Goal: Task Accomplishment & Management: Use online tool/utility

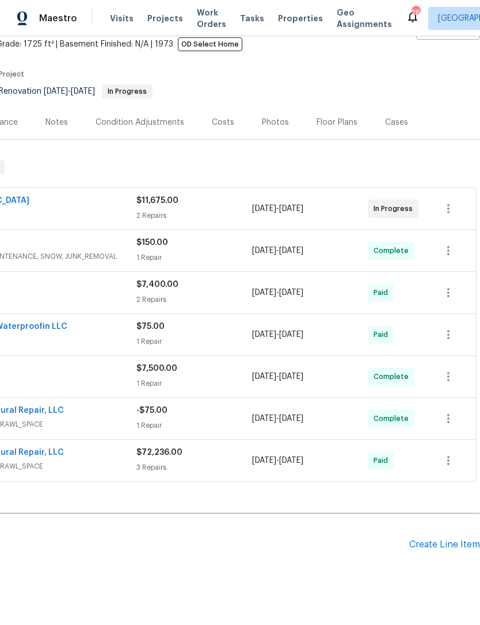
scroll to position [68, 170]
click at [441, 548] on div "Create Line Item" at bounding box center [444, 545] width 71 height 11
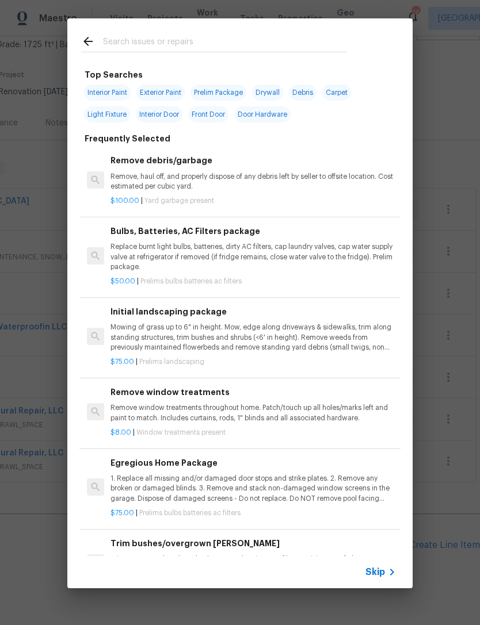
click at [144, 30] on div at bounding box center [213, 40] width 293 height 45
click at [136, 39] on input "text" at bounding box center [225, 43] width 244 height 17
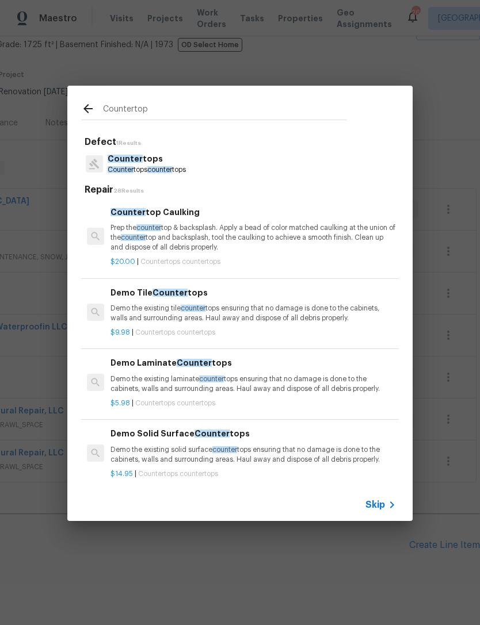
type input "Countertop"
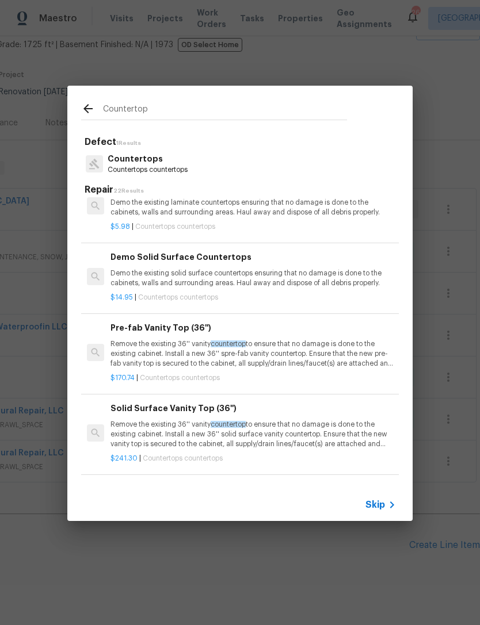
scroll to position [177, 0]
click at [238, 275] on p "Demo the existing solid surface countertops ensuring that no damage is done to …" at bounding box center [252, 278] width 285 height 20
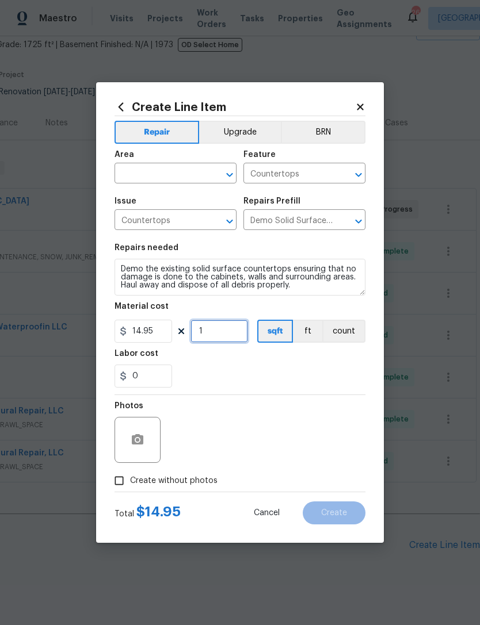
click at [222, 334] on input "1" at bounding box center [219, 331] width 58 height 23
type input "60"
click at [265, 381] on div "0" at bounding box center [239, 376] width 251 height 23
click at [382, 91] on div "Create Line Item Repair Upgrade BRN Area ​ Feature Countertops ​ Issue Countert…" at bounding box center [240, 312] width 288 height 461
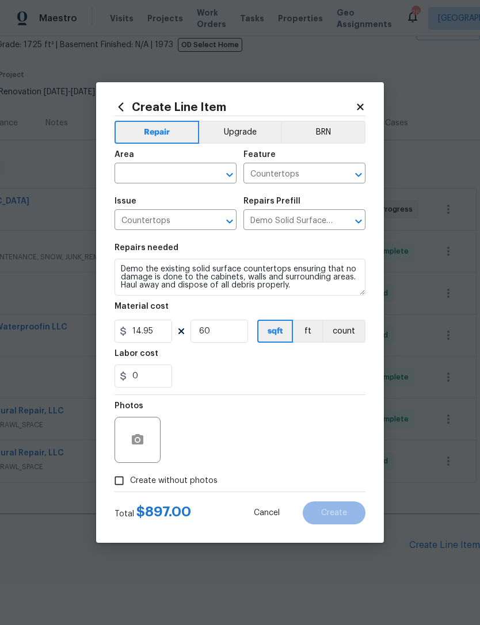
click at [363, 102] on icon at bounding box center [360, 107] width 10 height 10
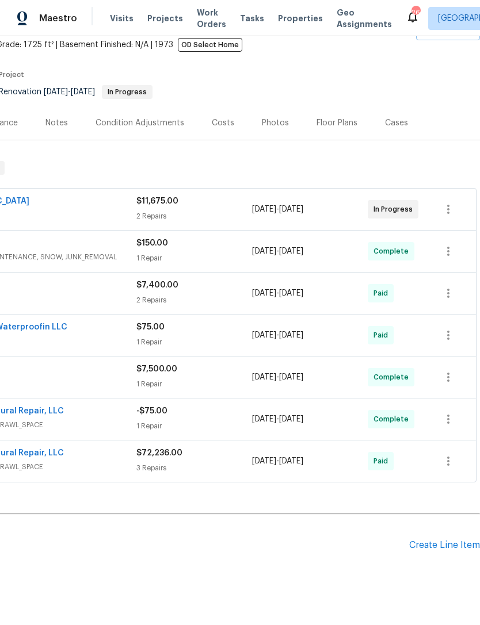
click at [439, 548] on div "Create Line Item" at bounding box center [444, 545] width 71 height 11
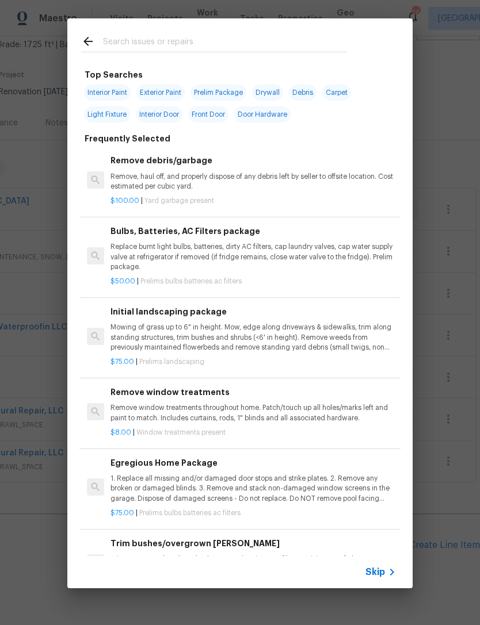
click at [167, 38] on input "text" at bounding box center [225, 43] width 244 height 17
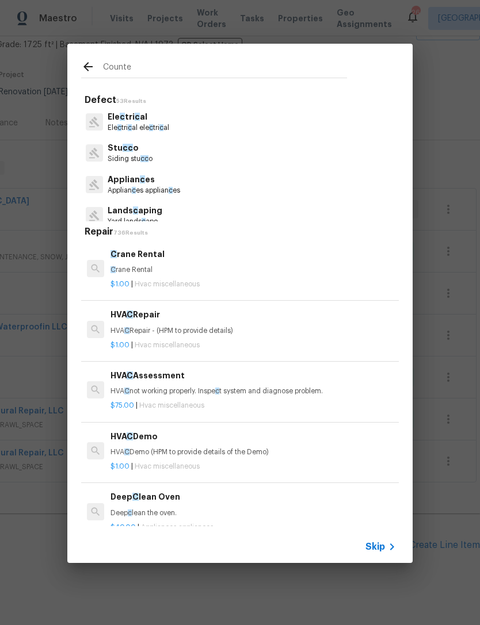
type input "Counter"
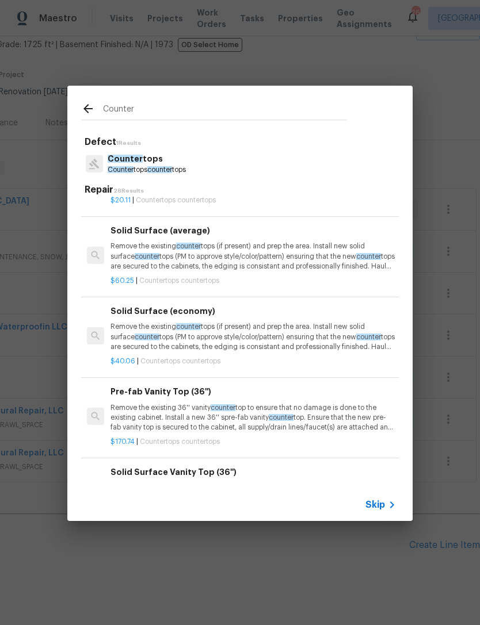
scroll to position [426, 0]
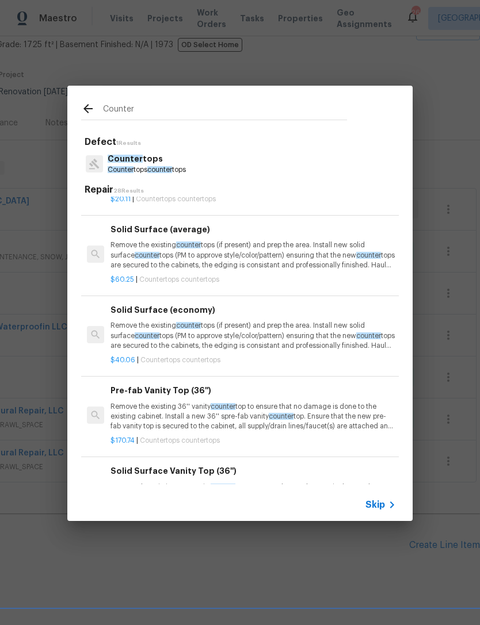
click at [267, 255] on p "Remove the existing counter tops (if present) and prep the area. Install new so…" at bounding box center [252, 254] width 285 height 29
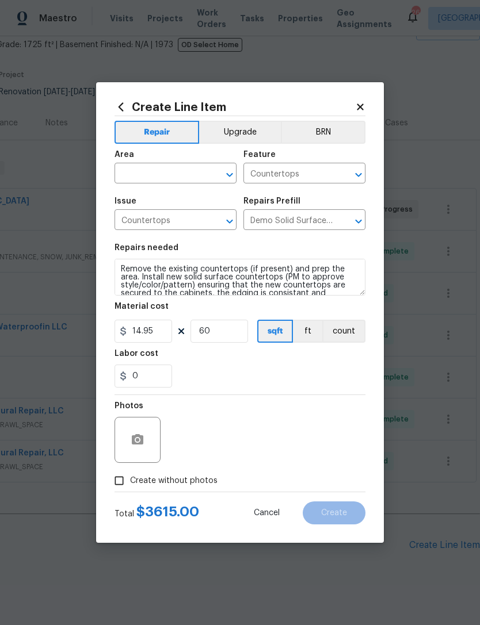
type input "Solid Surface (average) $60.25"
type input "60.25"
click at [361, 102] on icon at bounding box center [360, 107] width 10 height 10
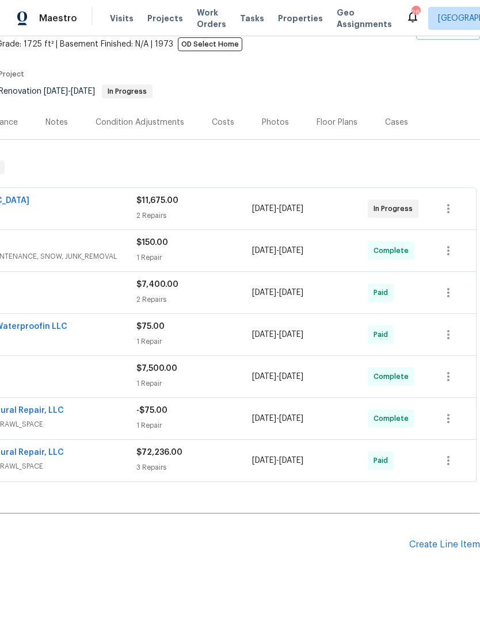
scroll to position [68, 170]
click at [438, 541] on div "Create Line Item" at bounding box center [444, 545] width 71 height 11
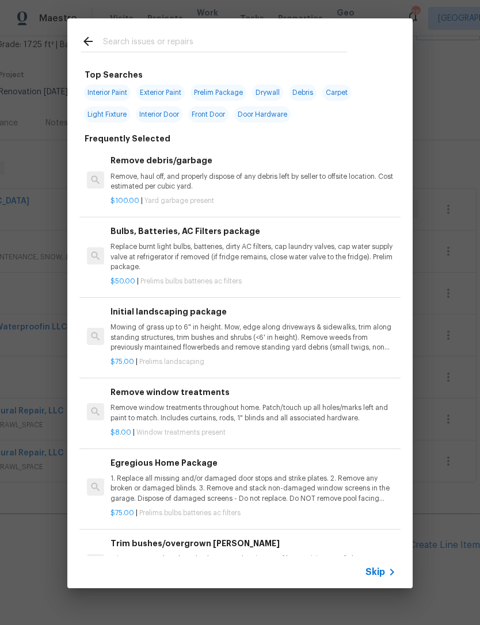
click at [144, 38] on input "text" at bounding box center [225, 43] width 244 height 17
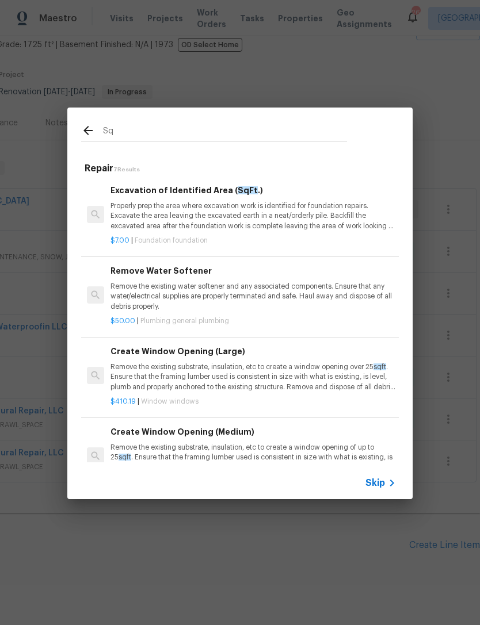
type input "S"
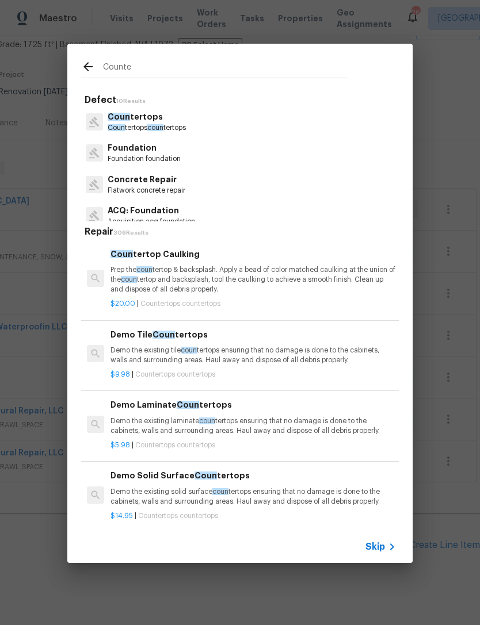
type input "Counter"
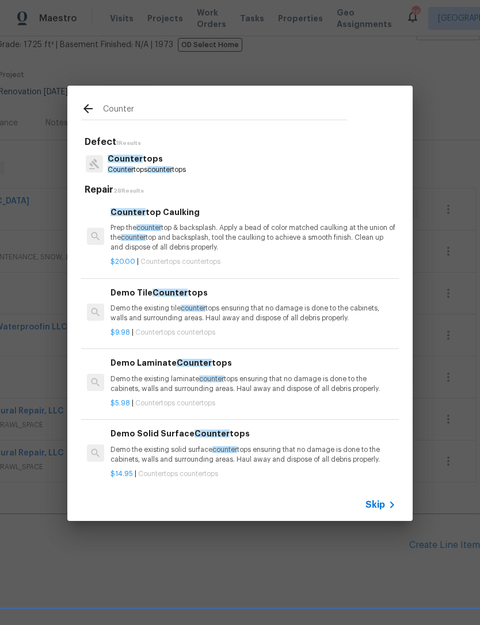
click at [147, 163] on p "Counter tops" at bounding box center [147, 159] width 78 height 12
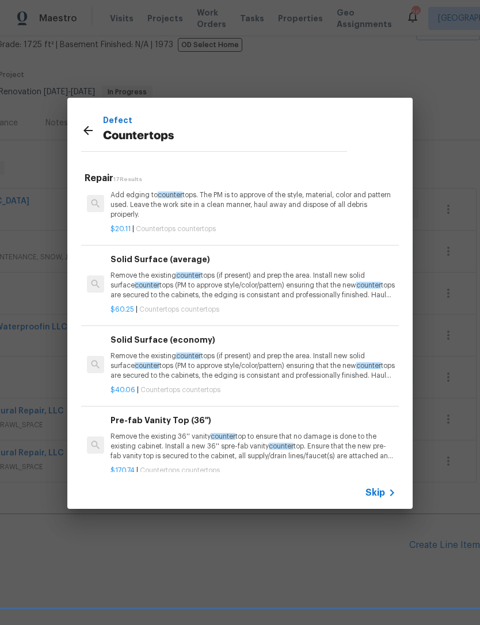
scroll to position [386, 0]
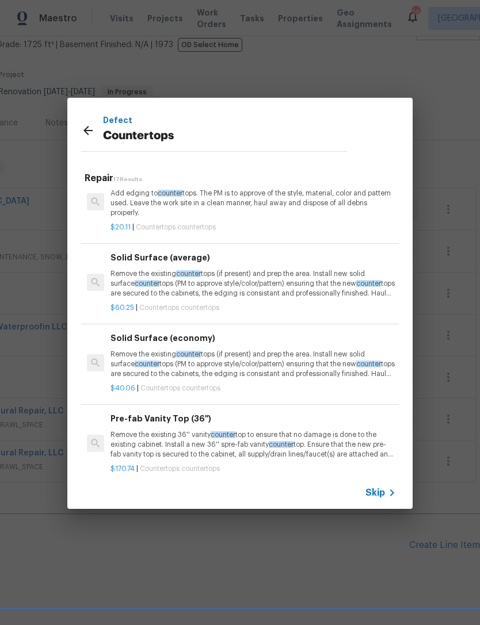
click at [244, 282] on p "Remove the existing counter tops (if present) and prep the area. Install new so…" at bounding box center [252, 283] width 285 height 29
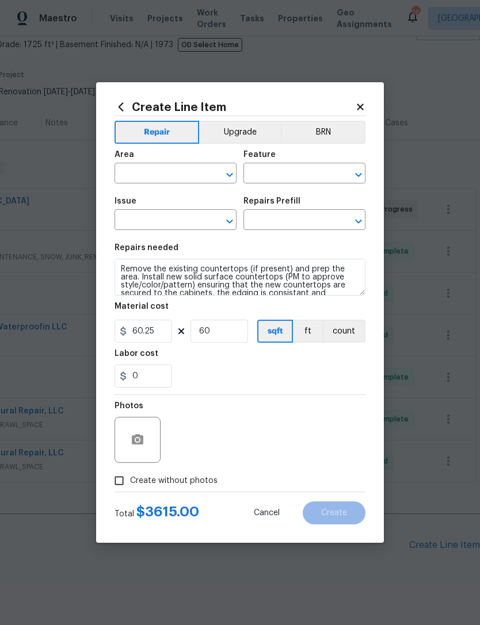
type input "Countertops"
type input "Solid Surface (average) $60.25"
click at [157, 336] on input "60.25" at bounding box center [143, 331] width 58 height 23
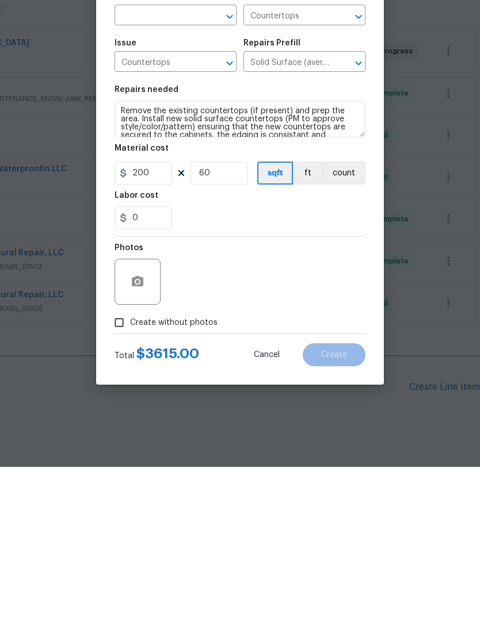
click at [275, 237] on section "Repairs needed Remove the existing countertops (if present) and prep the area. …" at bounding box center [239, 316] width 251 height 158
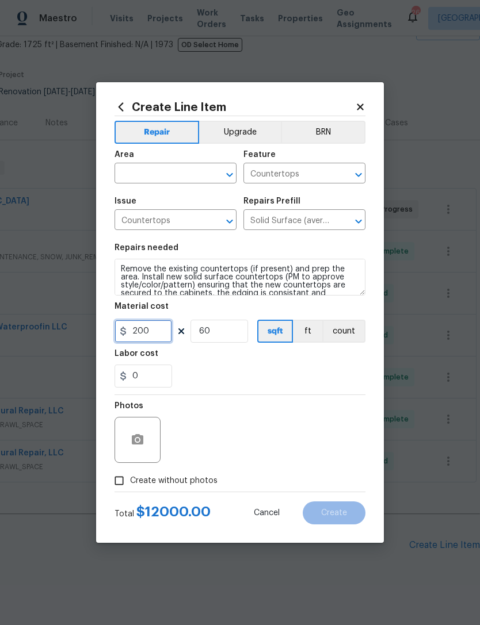
click at [152, 336] on input "200" at bounding box center [143, 331] width 58 height 23
click at [271, 384] on div "0" at bounding box center [239, 376] width 251 height 23
click at [154, 342] on input "80" at bounding box center [143, 331] width 58 height 23
click at [279, 377] on div "0" at bounding box center [239, 376] width 251 height 23
click at [154, 332] on input "100" at bounding box center [143, 331] width 58 height 23
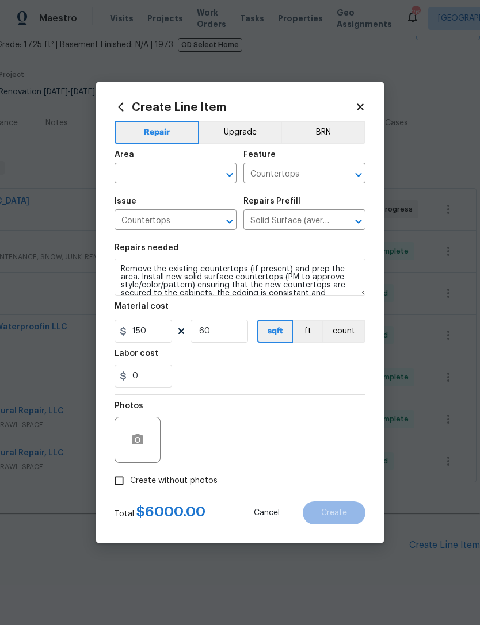
click at [251, 388] on div "0" at bounding box center [239, 376] width 251 height 23
click at [154, 342] on input "150" at bounding box center [143, 331] width 58 height 23
click at [235, 377] on div "0" at bounding box center [239, 376] width 251 height 23
click at [155, 335] on input "125" at bounding box center [143, 331] width 58 height 23
click at [250, 381] on div "0" at bounding box center [239, 376] width 251 height 23
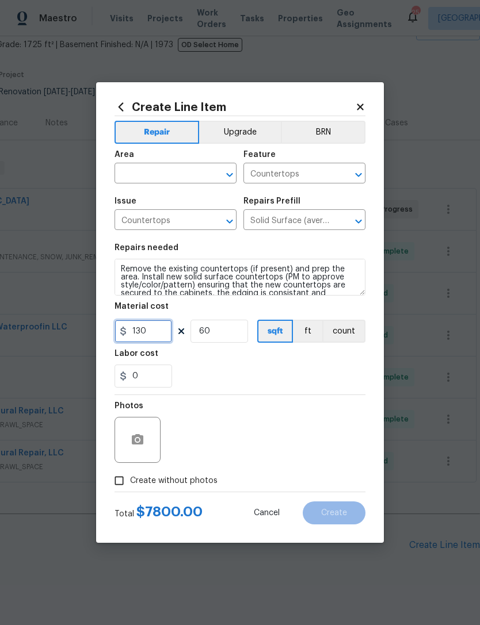
click at [149, 332] on input "130" at bounding box center [143, 331] width 58 height 23
click at [240, 374] on div "0" at bounding box center [239, 376] width 251 height 23
click at [159, 335] on input "135" at bounding box center [143, 331] width 58 height 23
click at [240, 385] on div "0" at bounding box center [239, 376] width 251 height 23
click at [151, 334] on input "132" at bounding box center [143, 331] width 58 height 23
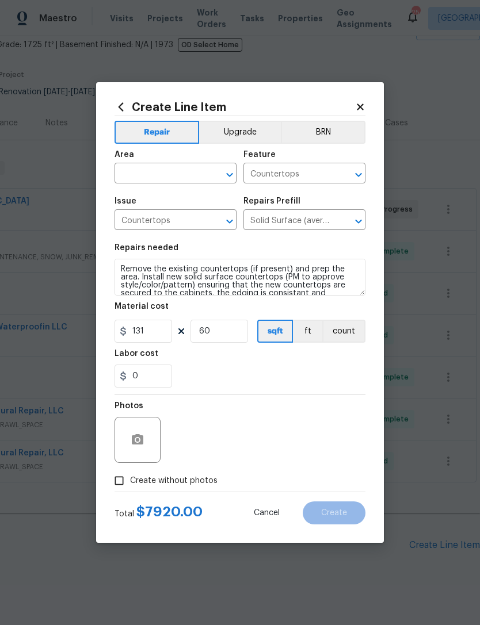
click at [252, 382] on div "0" at bounding box center [239, 376] width 251 height 23
click at [152, 331] on input "131" at bounding box center [143, 331] width 58 height 23
click at [232, 369] on div "0" at bounding box center [239, 376] width 251 height 23
click at [154, 336] on input "131" at bounding box center [143, 331] width 58 height 23
click at [236, 373] on div "0" at bounding box center [239, 376] width 251 height 23
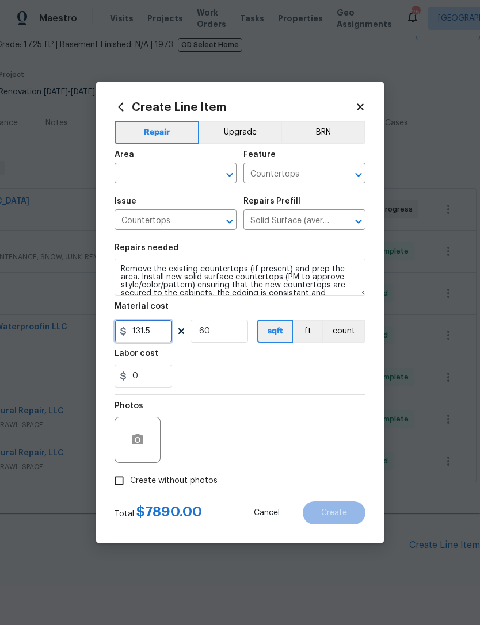
click at [154, 340] on input "131.5" at bounding box center [143, 331] width 58 height 23
click at [226, 386] on div "0" at bounding box center [239, 376] width 251 height 23
click at [162, 334] on input "131.75" at bounding box center [143, 331] width 58 height 23
click at [233, 381] on div "0" at bounding box center [239, 376] width 251 height 23
click at [158, 335] on input "131.72" at bounding box center [143, 331] width 58 height 23
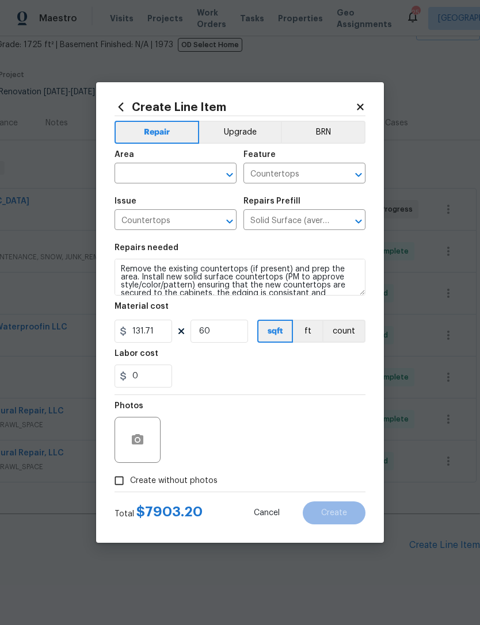
click at [240, 384] on div "0" at bounding box center [239, 376] width 251 height 23
click at [159, 334] on input "131.71" at bounding box center [143, 331] width 58 height 23
click at [255, 369] on div "0" at bounding box center [239, 376] width 251 height 23
click at [157, 336] on input "131.7" at bounding box center [143, 331] width 58 height 23
click at [277, 388] on div "0" at bounding box center [239, 376] width 251 height 23
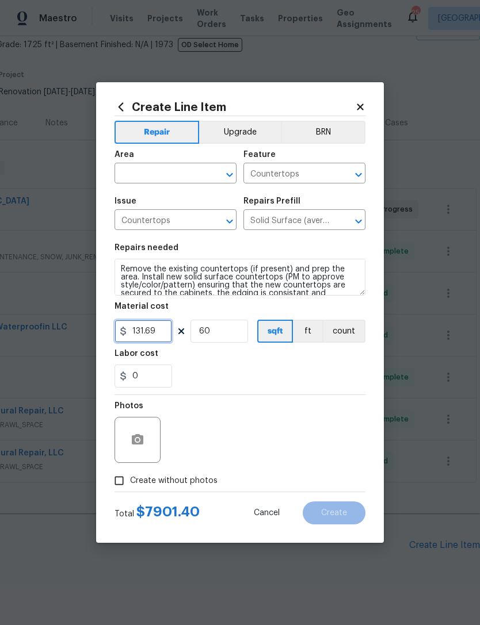
click at [159, 336] on input "131.69" at bounding box center [143, 331] width 58 height 23
click at [275, 382] on div "0" at bounding box center [239, 376] width 251 height 23
click at [160, 335] on input "131.67" at bounding box center [143, 331] width 58 height 23
type input "100"
click at [275, 384] on div "0" at bounding box center [239, 376] width 251 height 23
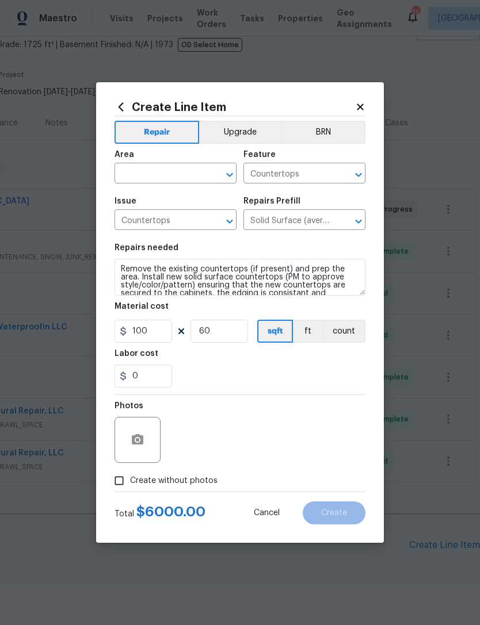
click at [363, 102] on icon at bounding box center [360, 107] width 10 height 10
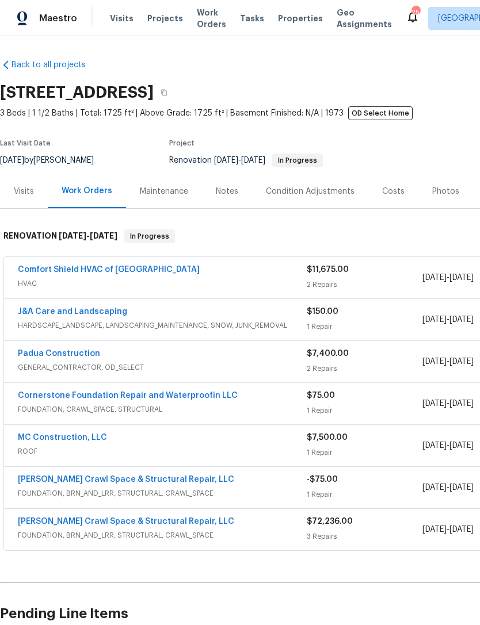
scroll to position [0, 0]
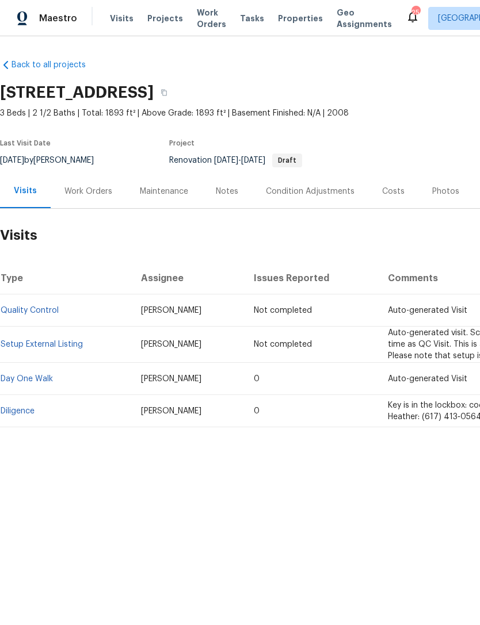
click at [32, 410] on link "Diligence" at bounding box center [18, 411] width 34 height 8
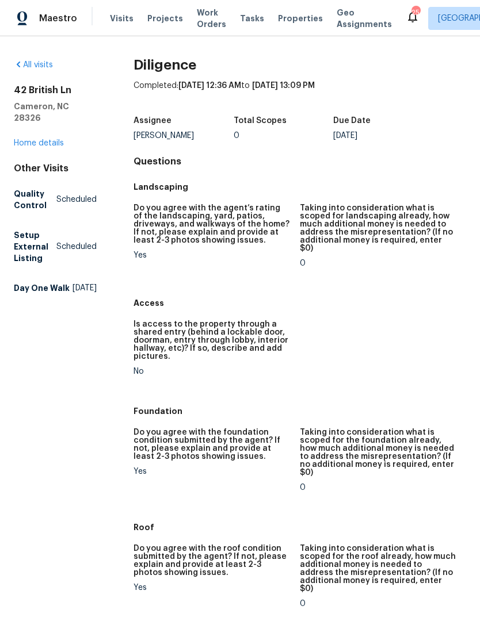
click at [30, 139] on link "Home details" at bounding box center [39, 143] width 50 height 8
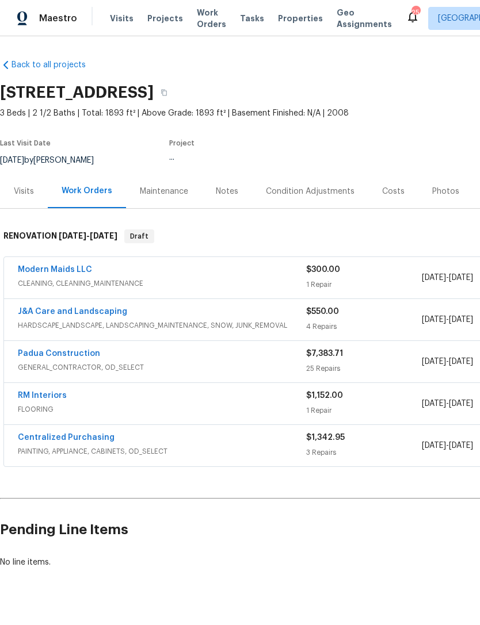
scroll to position [21, 0]
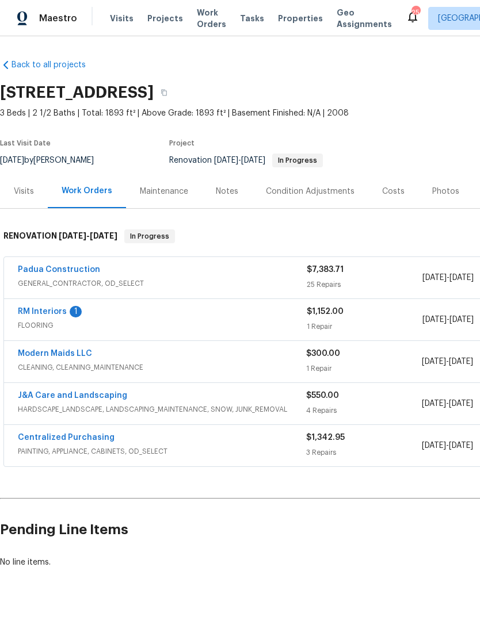
click at [60, 308] on link "RM Interiors" at bounding box center [42, 312] width 49 height 8
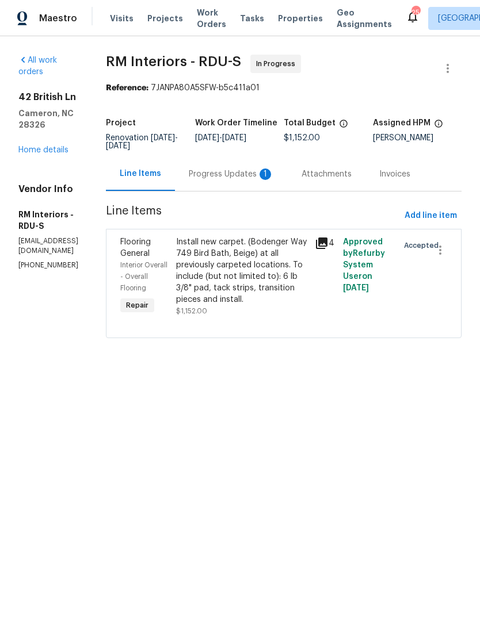
click at [253, 176] on div "Progress Updates 1" at bounding box center [231, 175] width 85 height 12
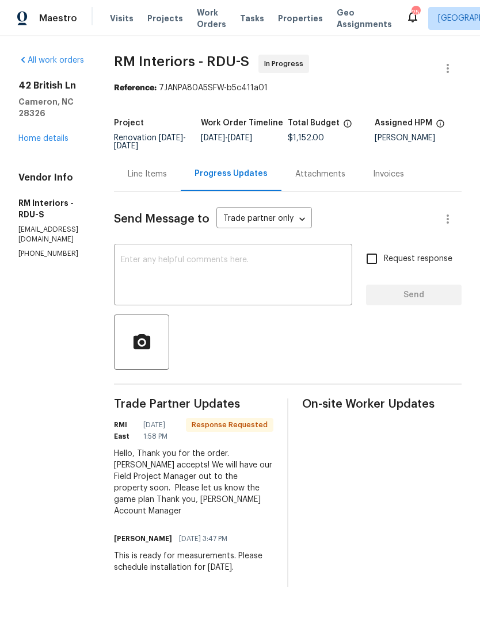
click at [154, 173] on div "Line Items" at bounding box center [147, 175] width 39 height 12
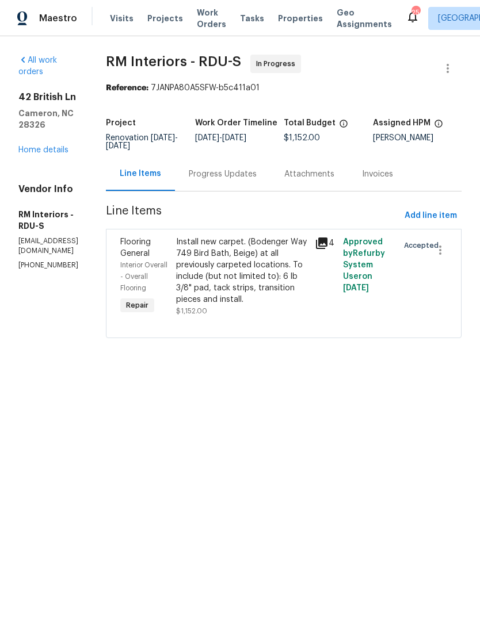
click at [64, 146] on link "Home details" at bounding box center [43, 150] width 50 height 8
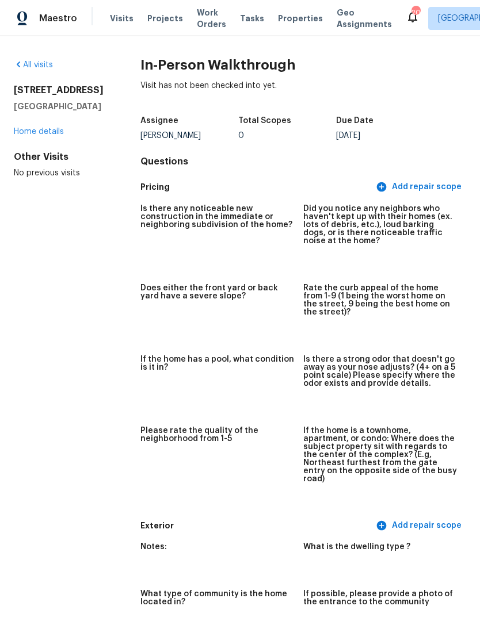
click at [33, 136] on link "Home details" at bounding box center [39, 132] width 50 height 8
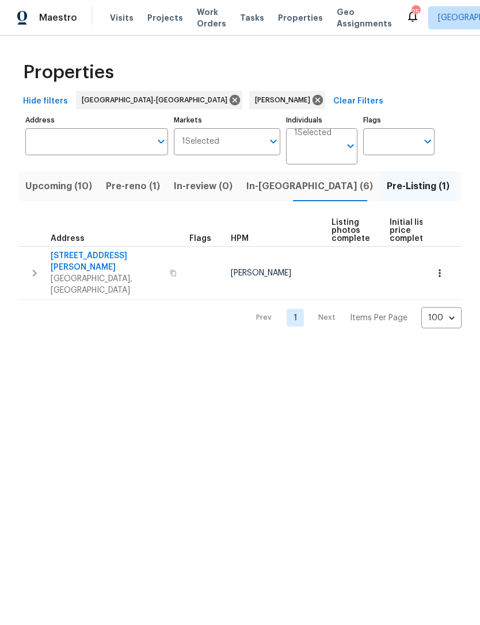
scroll to position [0, 76]
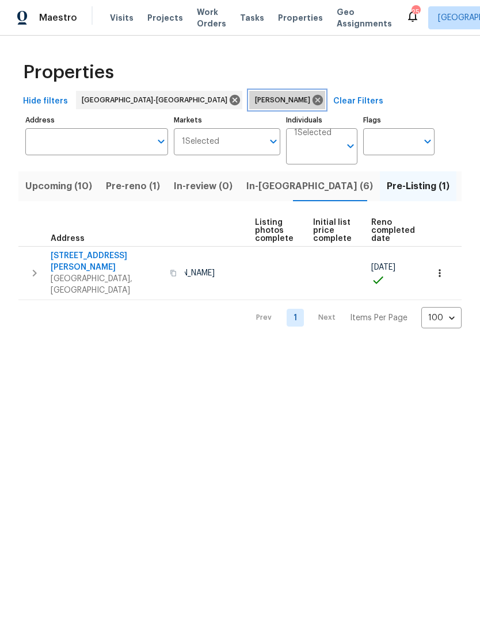
click at [312, 97] on icon at bounding box center [317, 100] width 10 height 10
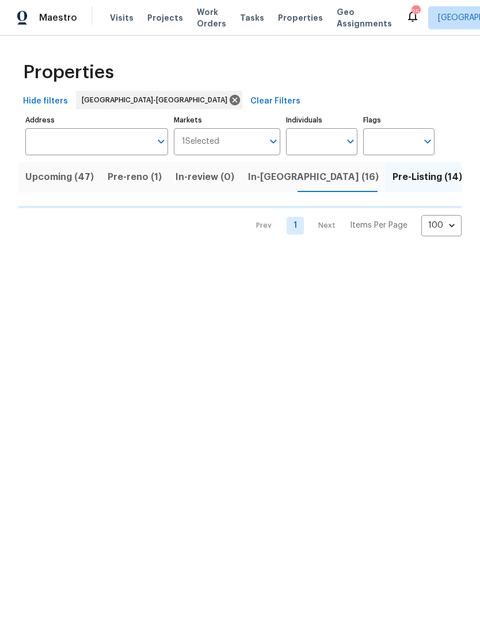
click at [88, 139] on input "Address" at bounding box center [87, 142] width 125 height 27
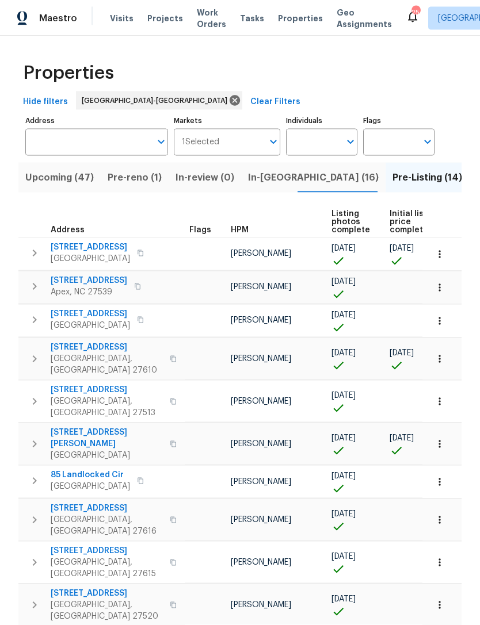
scroll to position [1, 0]
click at [72, 133] on input "Address" at bounding box center [87, 142] width 125 height 27
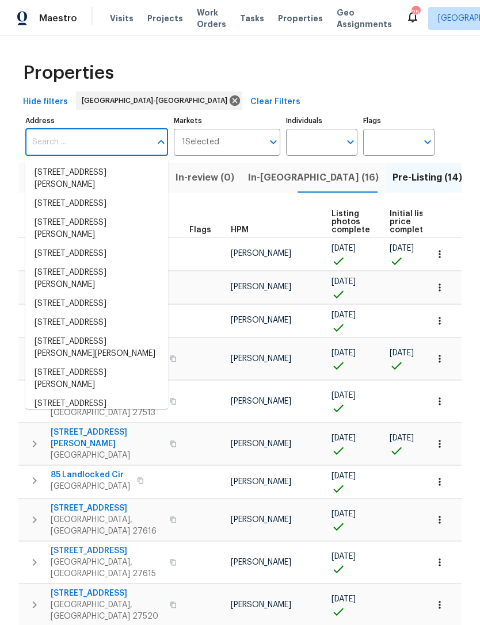
scroll to position [0, 0]
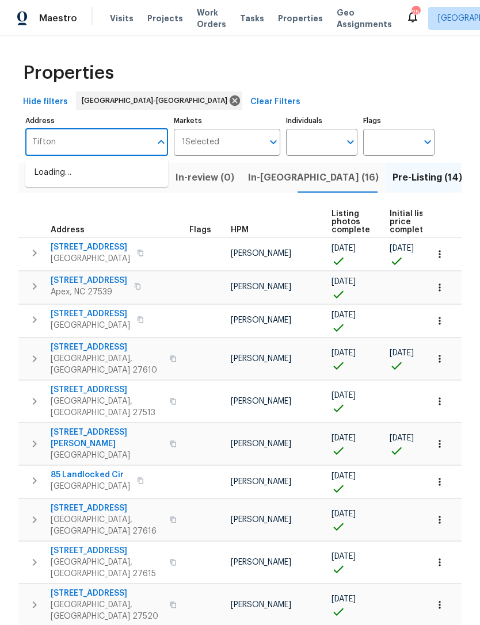
type input "Tifton"
click at [66, 171] on li "5317 Tifton Dr Raleigh NC 27610" at bounding box center [96, 178] width 143 height 31
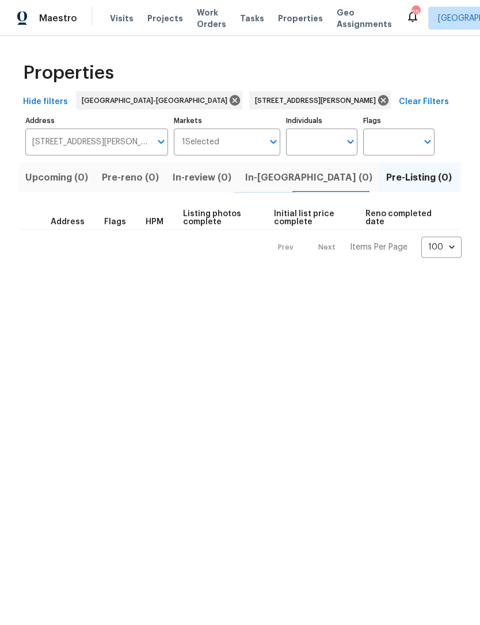
click at [465, 178] on span "Listed (1)" at bounding box center [485, 178] width 41 height 16
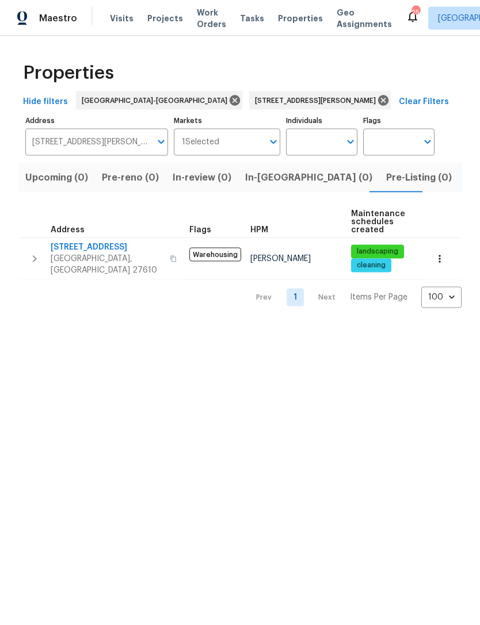
click at [74, 251] on span "5317 Tifton Dr" at bounding box center [107, 248] width 112 height 12
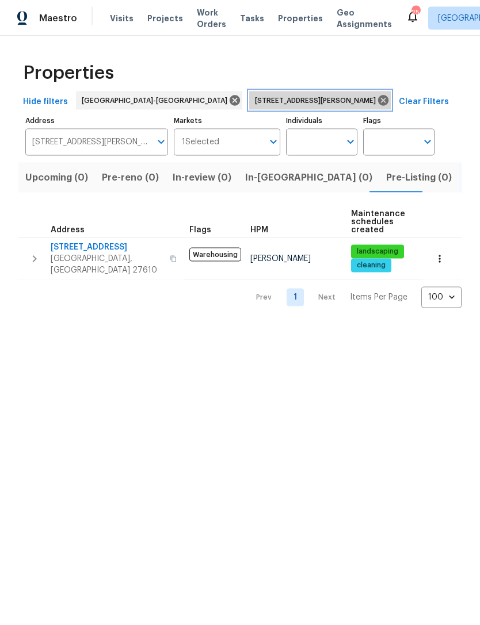
click at [377, 101] on icon at bounding box center [383, 100] width 13 height 13
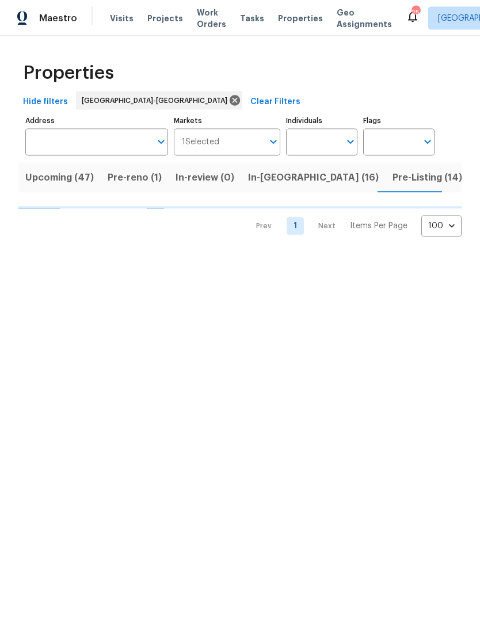
click at [314, 139] on input "Individuals" at bounding box center [313, 142] width 54 height 27
type input "Preston"
click at [330, 174] on li "[PERSON_NAME]" at bounding box center [321, 179] width 53 height 24
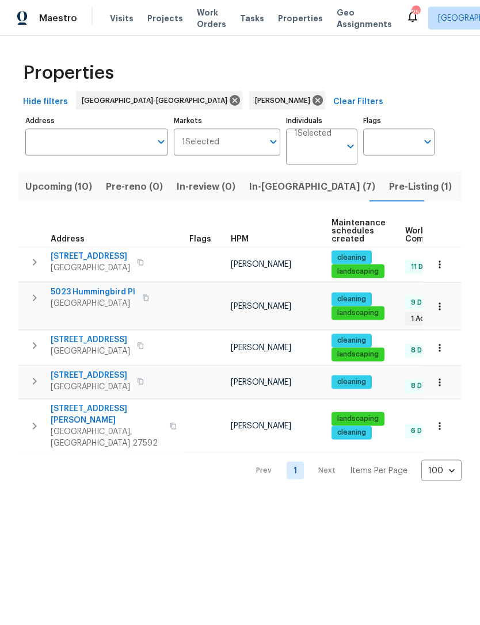
click at [266, 186] on span "In-reno (7)" at bounding box center [312, 187] width 126 height 16
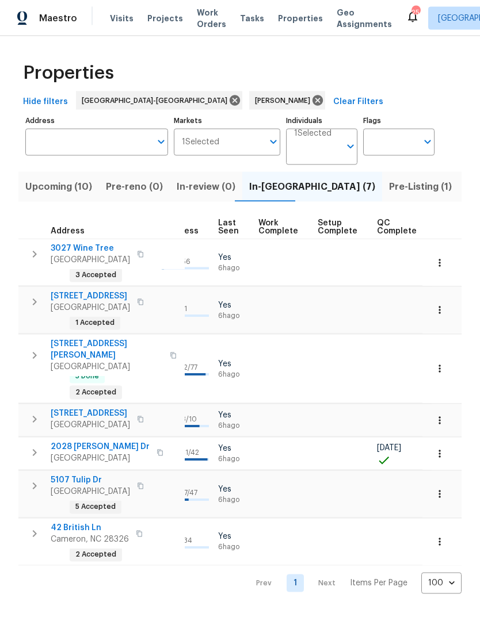
scroll to position [0, 549]
click at [442, 536] on icon "button" at bounding box center [440, 542] width 12 height 12
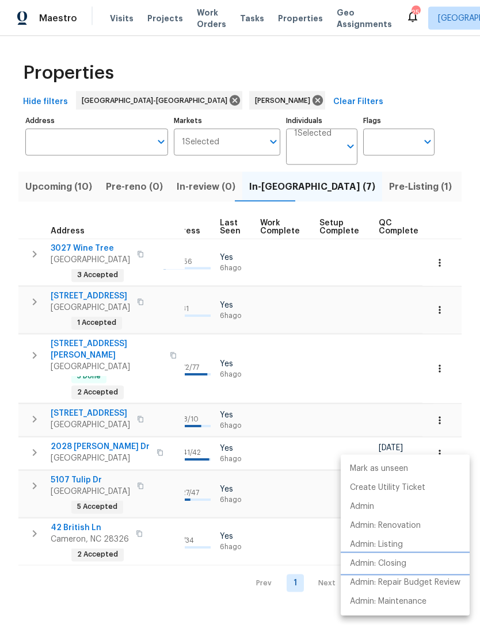
click at [389, 562] on p "Admin: Closing" at bounding box center [378, 564] width 56 height 12
click at [62, 186] on div at bounding box center [240, 312] width 480 height 625
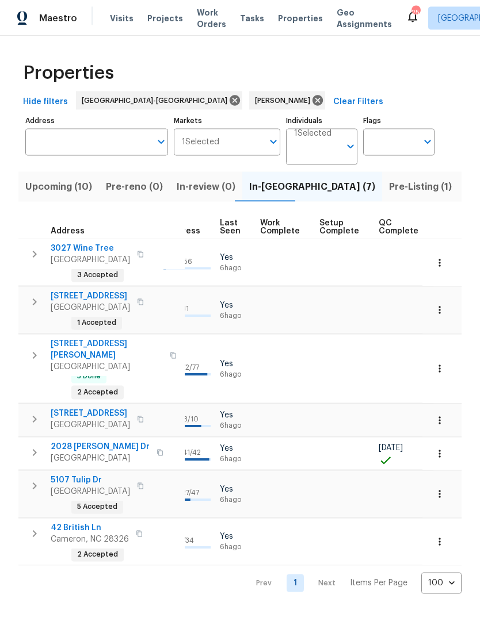
click at [54, 186] on span "Upcoming (10)" at bounding box center [58, 187] width 67 height 16
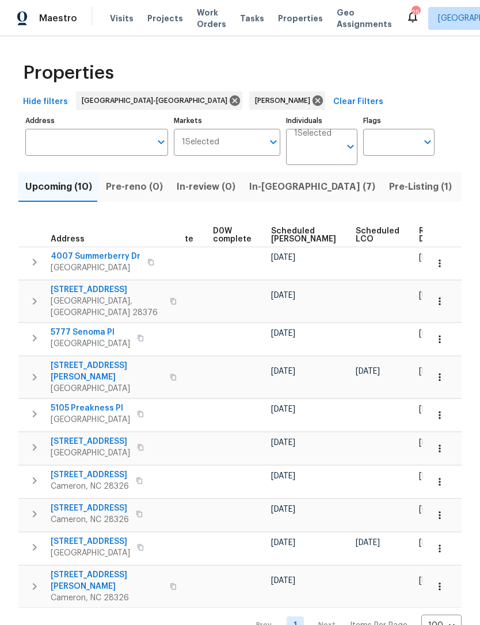
scroll to position [0, 289]
click at [280, 235] on span "Scheduled COE" at bounding box center [303, 235] width 65 height 16
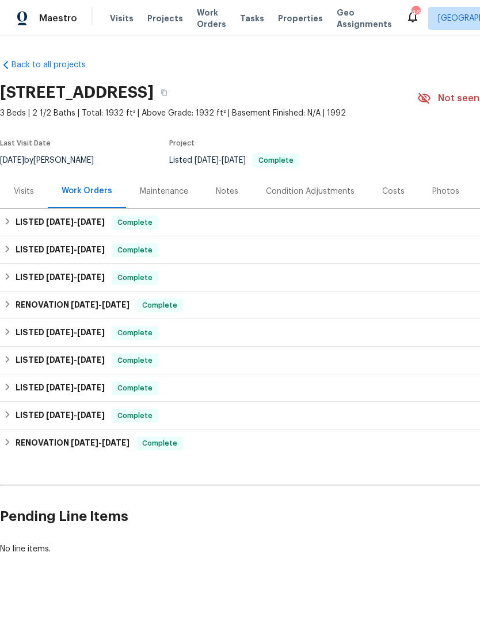
click at [25, 192] on div "Visits" at bounding box center [24, 192] width 20 height 12
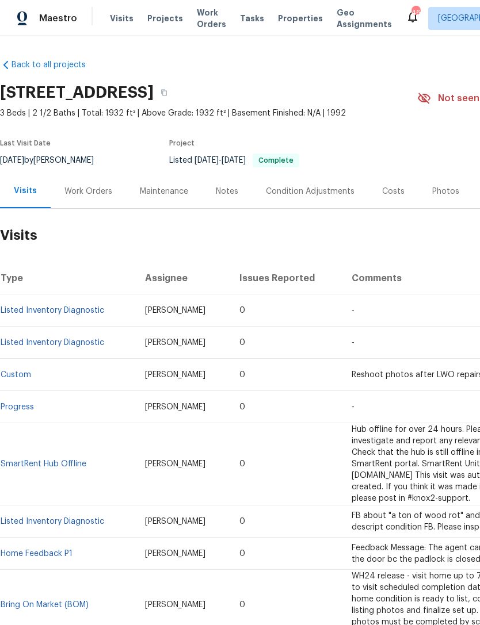
click at [435, 200] on div "Photos" at bounding box center [445, 191] width 55 height 34
